Goal: Navigation & Orientation: Find specific page/section

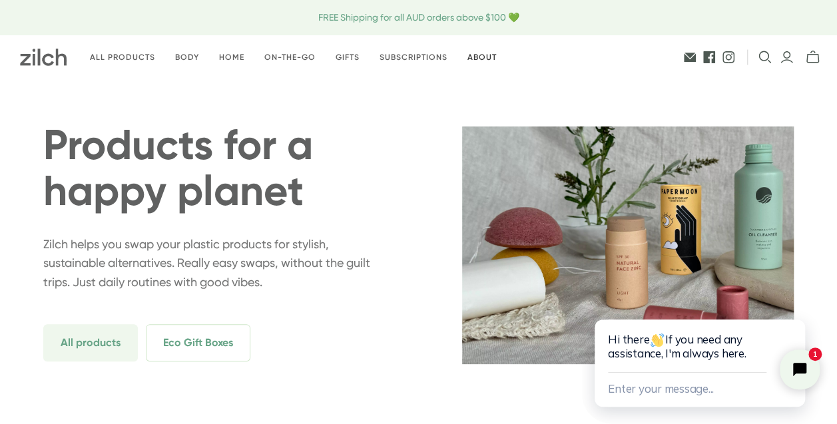
click at [473, 59] on link "About" at bounding box center [482, 57] width 49 height 31
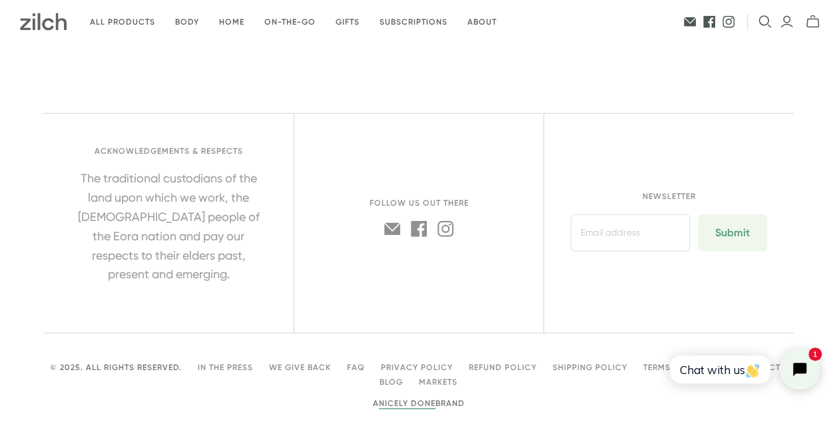
scroll to position [1763, 0]
